Goal: Information Seeking & Learning: Learn about a topic

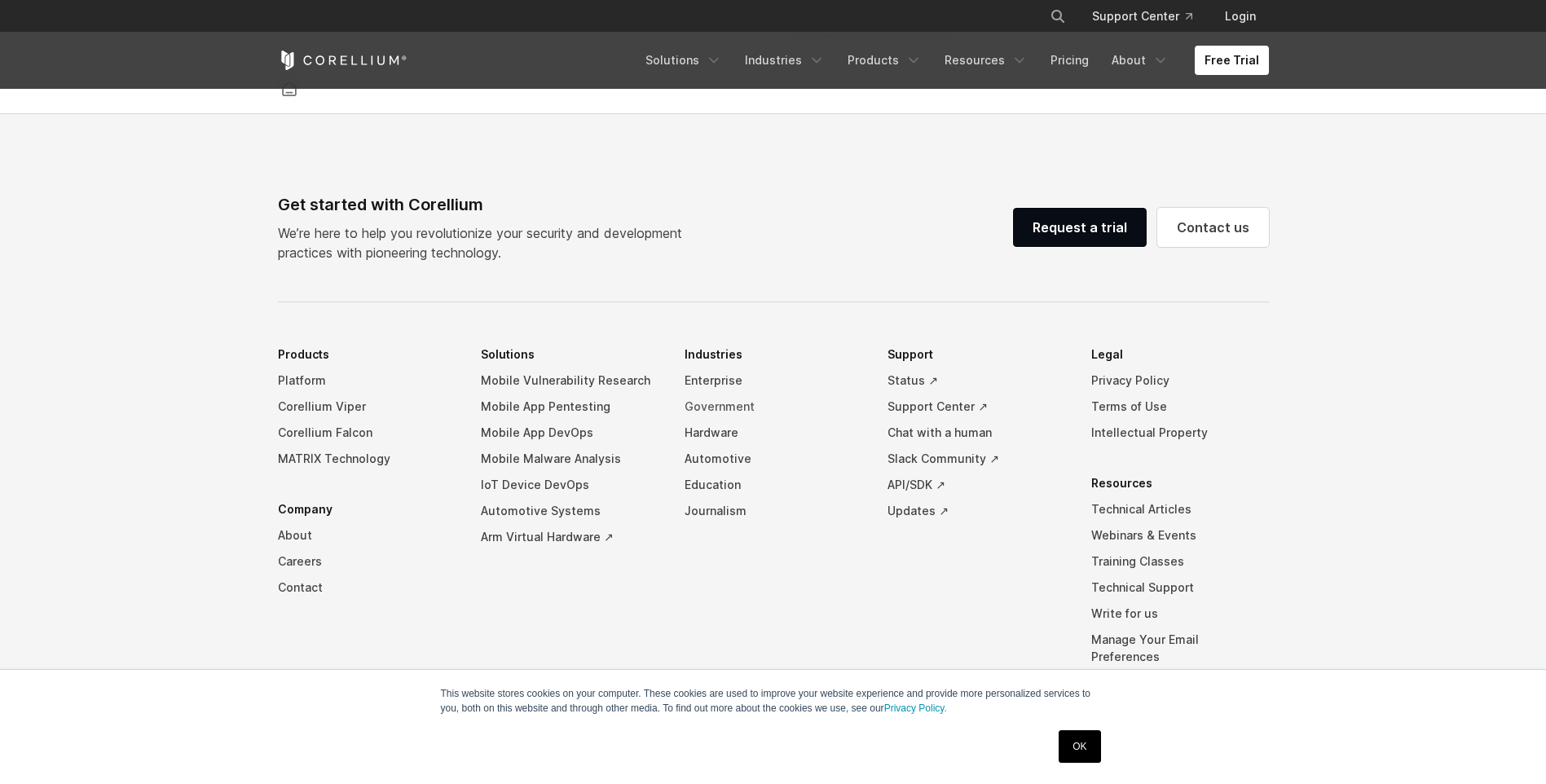
scroll to position [3821, 0]
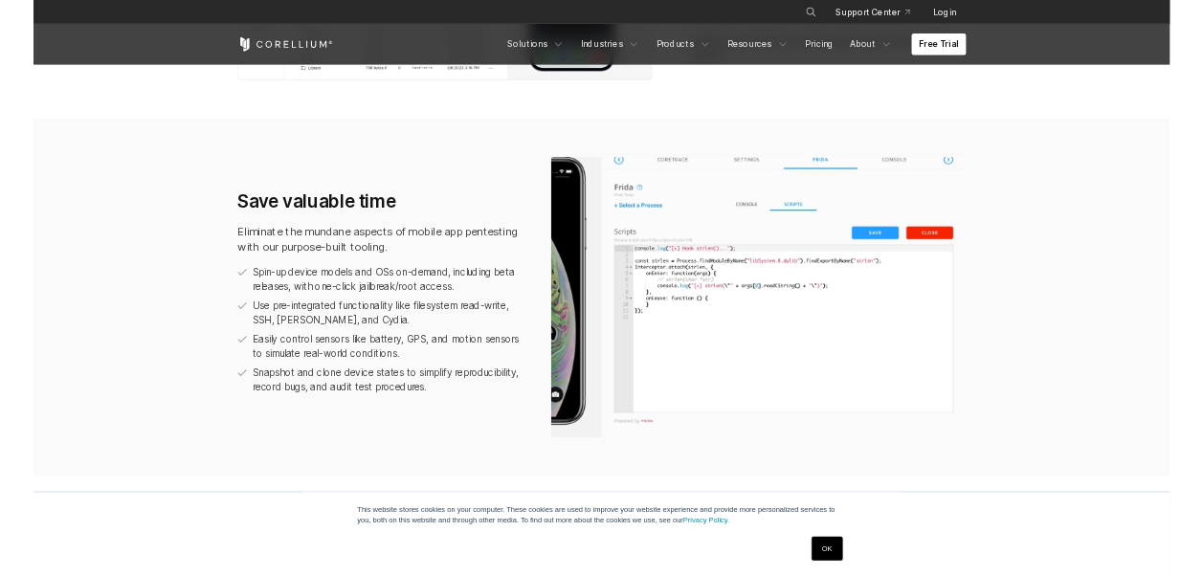
scroll to position [1012, 0]
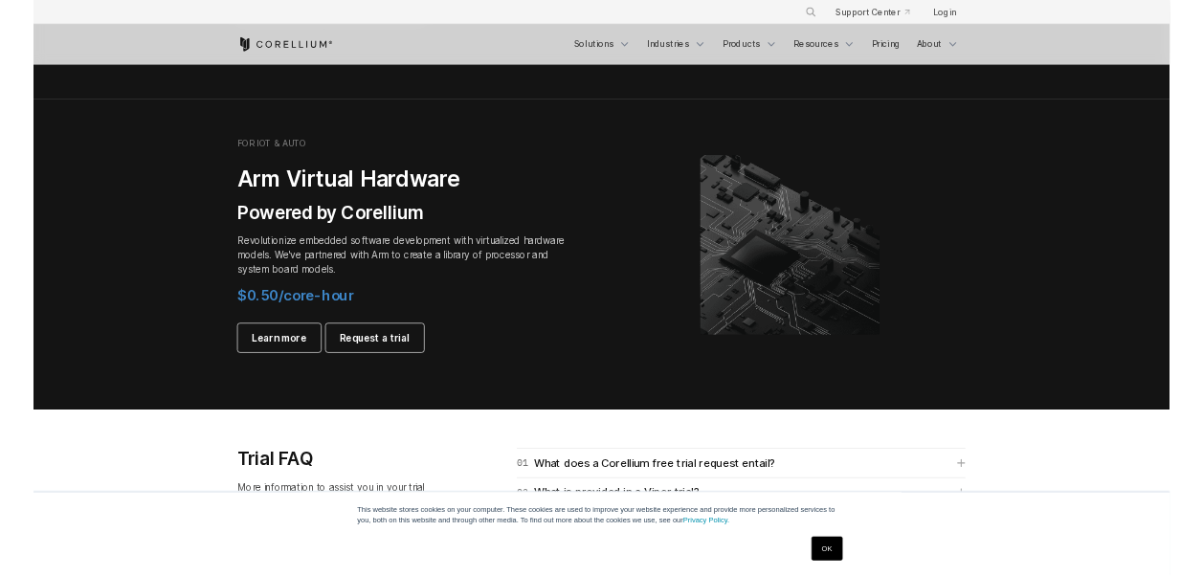
scroll to position [2201, 0]
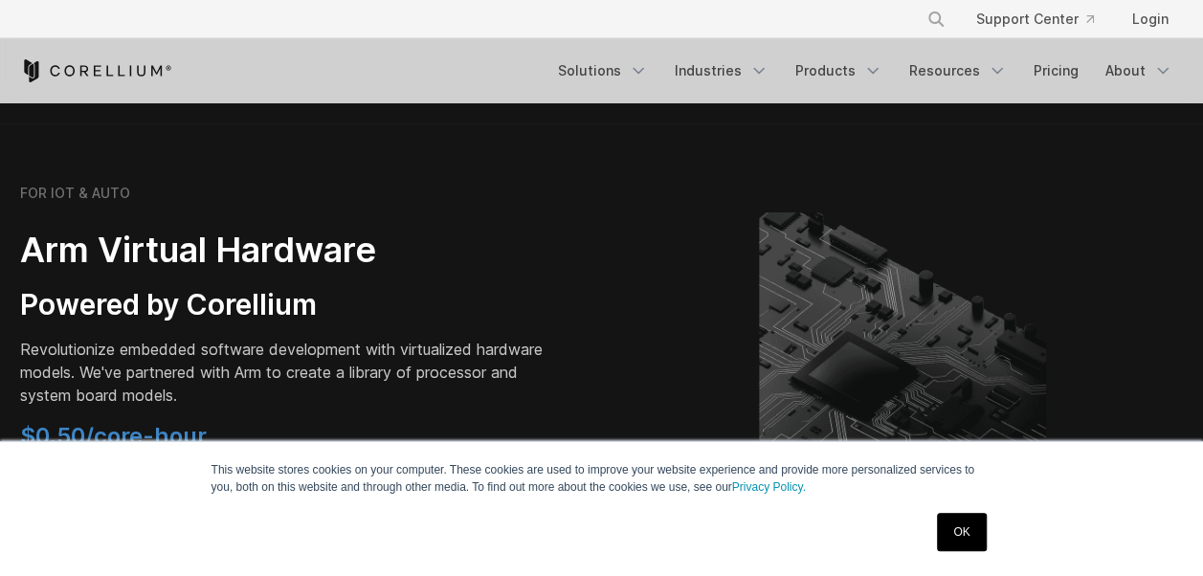
click at [639, 24] on div "× Search our site... Support Center Login" at bounding box center [602, 19] width 1164 height 34
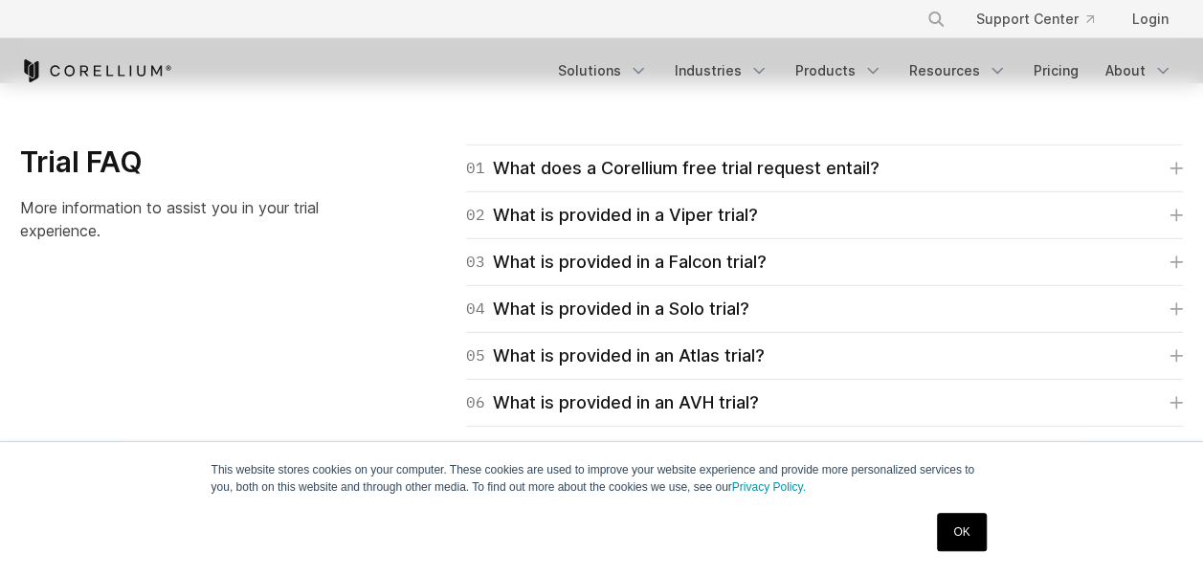
scroll to position [2775, 0]
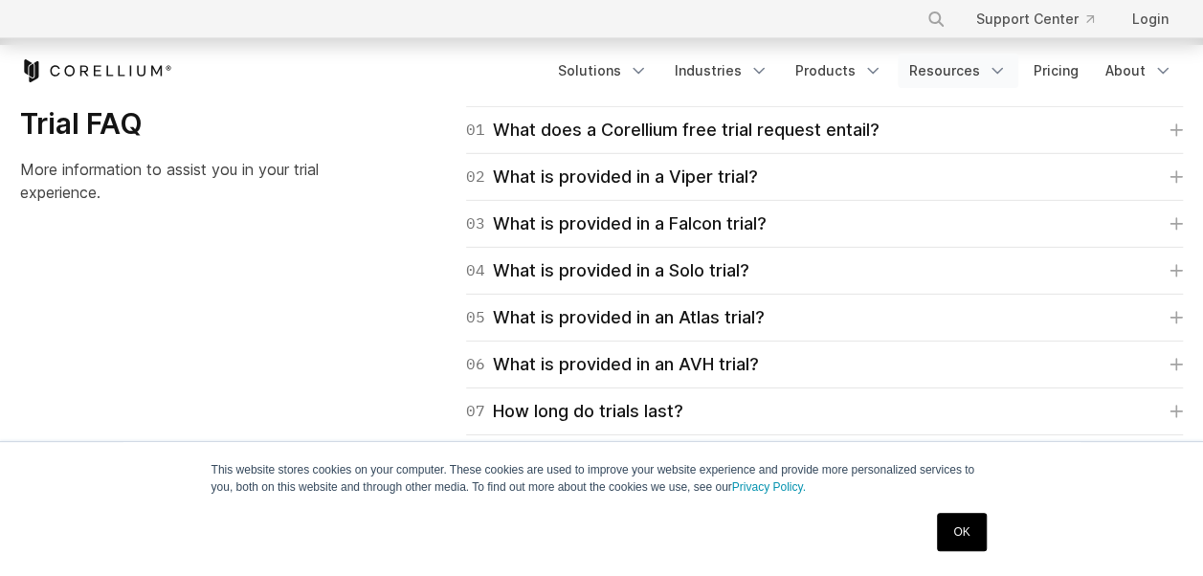
click at [991, 68] on icon "Navigation Menu" at bounding box center [997, 70] width 19 height 19
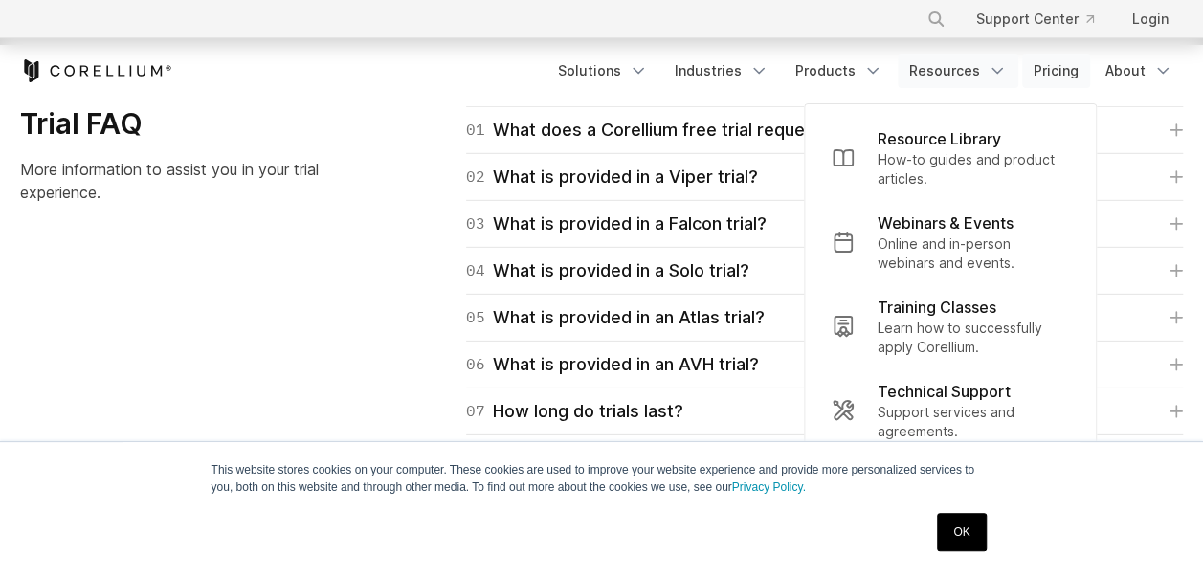
click at [1071, 77] on link "Pricing" at bounding box center [1056, 71] width 68 height 34
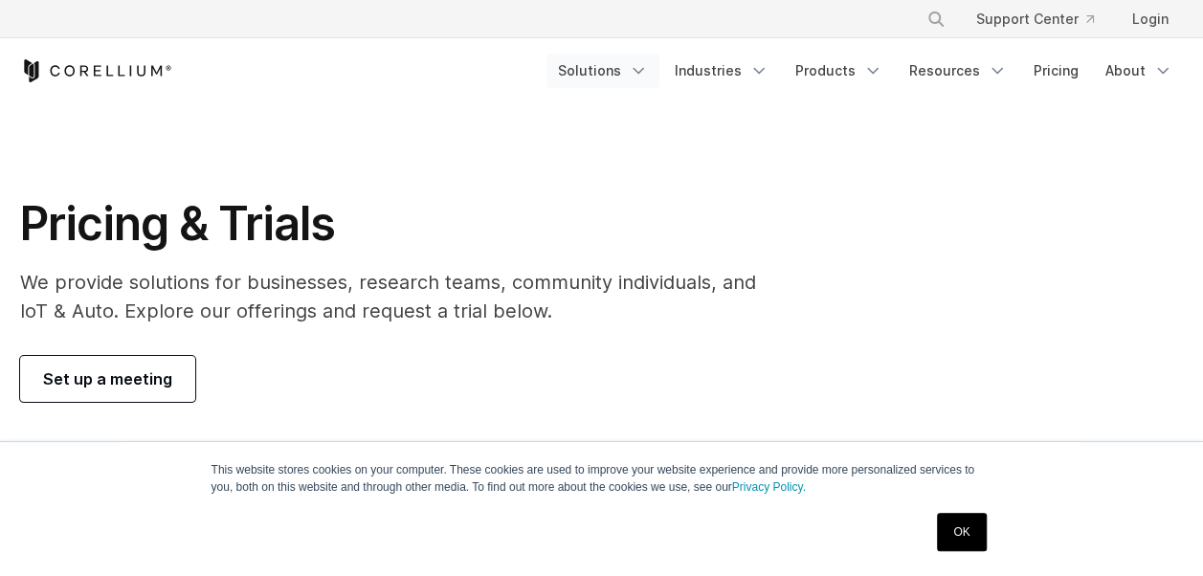
click at [613, 69] on link "Solutions" at bounding box center [602, 71] width 113 height 34
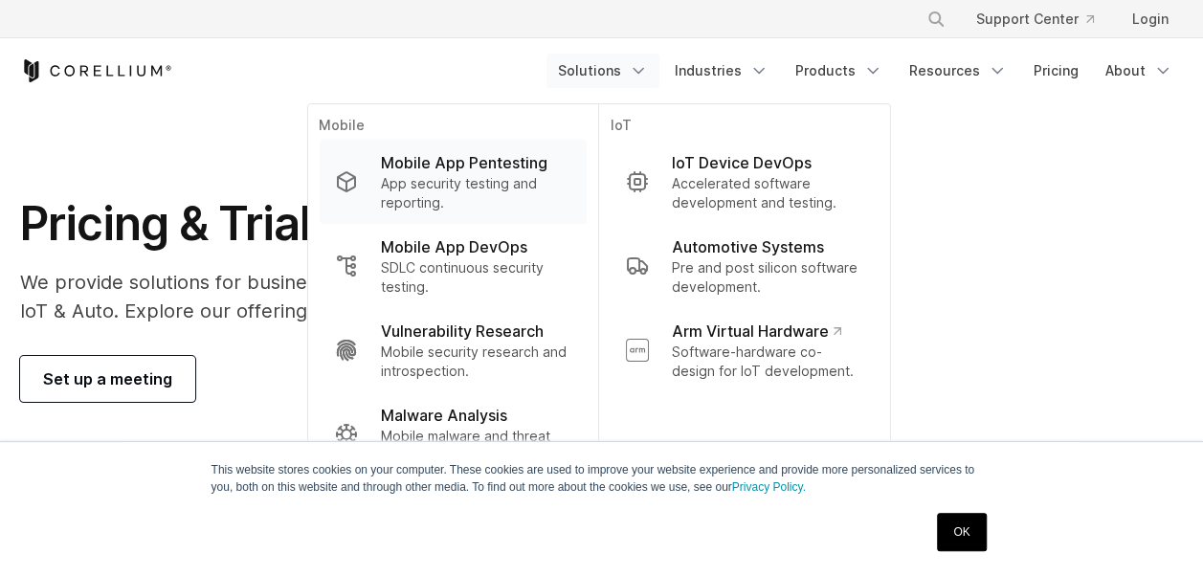
click at [453, 178] on p "App security testing and reporting." at bounding box center [475, 193] width 190 height 38
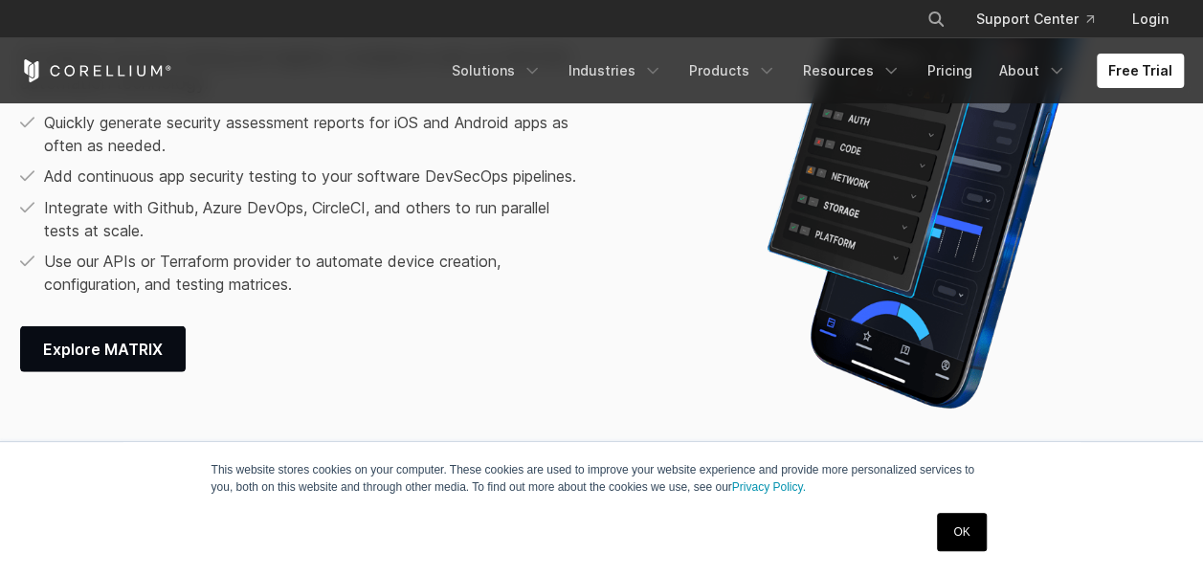
scroll to position [2392, 0]
